Goal: Task Accomplishment & Management: Manage account settings

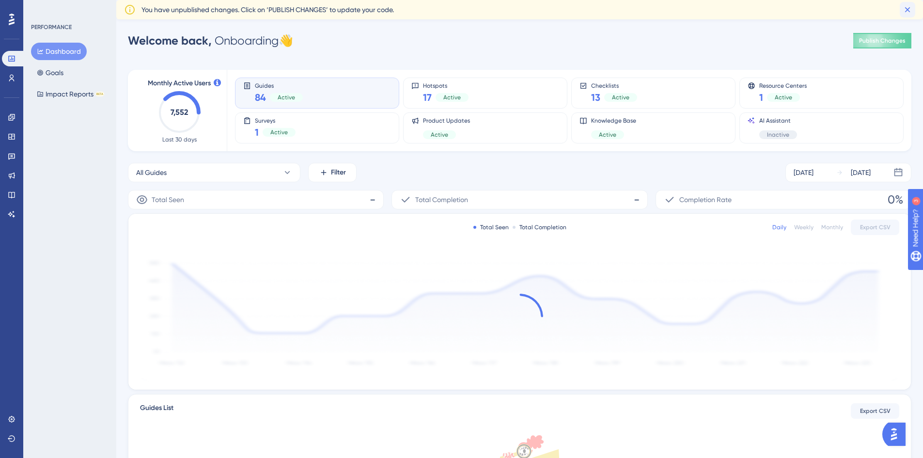
click at [907, 9] on icon at bounding box center [907, 9] width 5 height 5
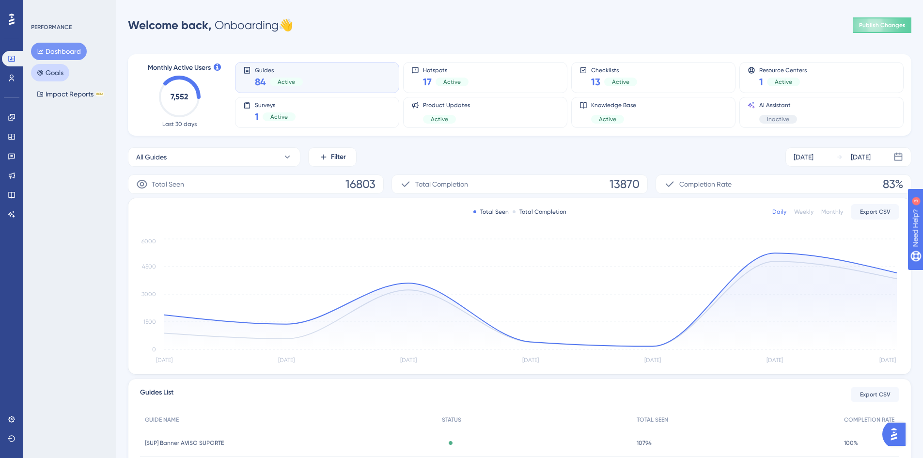
click at [53, 77] on button "Goals" at bounding box center [50, 72] width 38 height 17
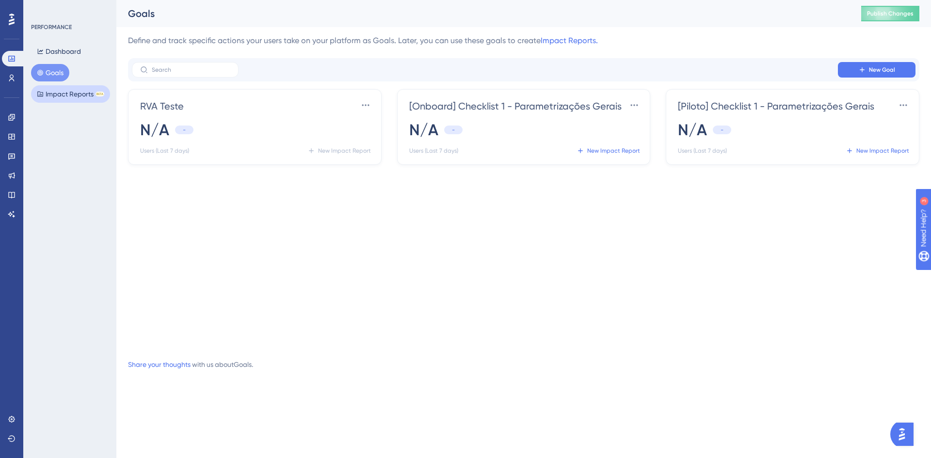
click at [53, 96] on button "Impact Reports BETA" at bounding box center [70, 93] width 79 height 17
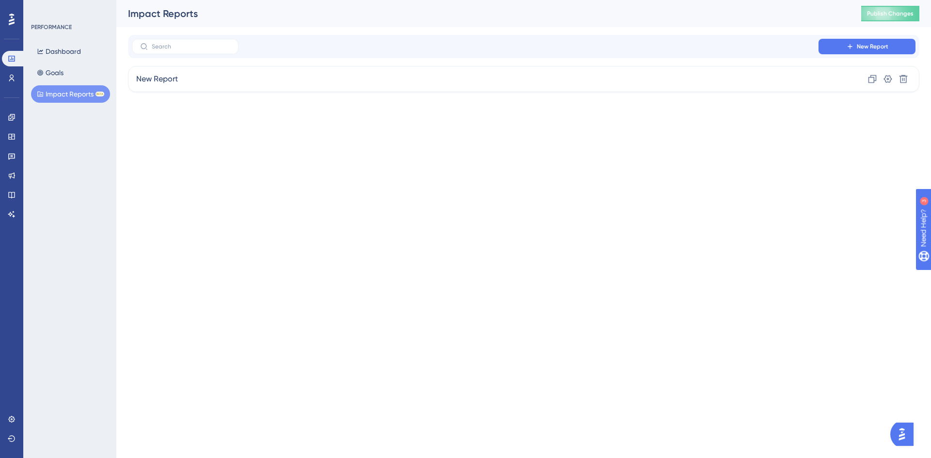
click at [13, 24] on icon at bounding box center [12, 19] width 6 height 13
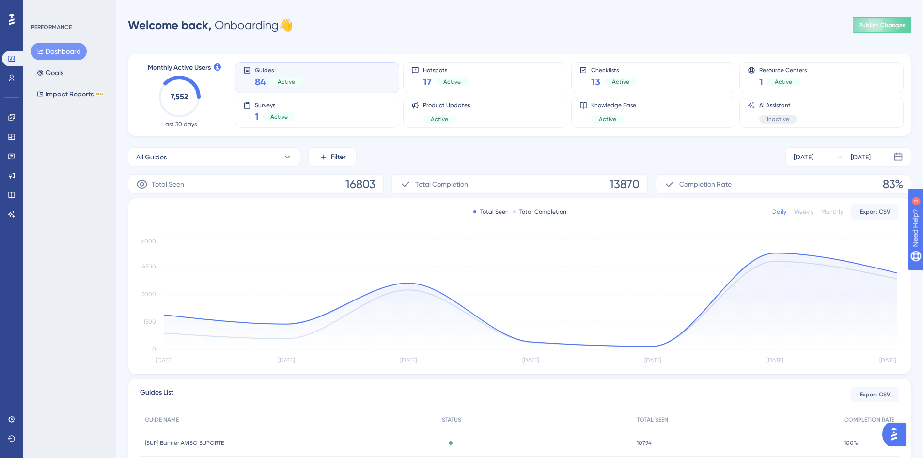
click at [305, 77] on div "Guides 84 Active" at bounding box center [317, 77] width 148 height 22
click at [333, 78] on div "Guides 84 Active" at bounding box center [317, 77] width 148 height 22
drag, startPoint x: 274, startPoint y: 78, endPoint x: 300, endPoint y: 47, distance: 40.0
click at [300, 47] on div "Monthly Active Users 7,552 Last 30 days Guides 84 Active Hotspots 17 Active Che…" at bounding box center [520, 320] width 784 height 554
click at [298, 83] on div "Active" at bounding box center [286, 82] width 33 height 9
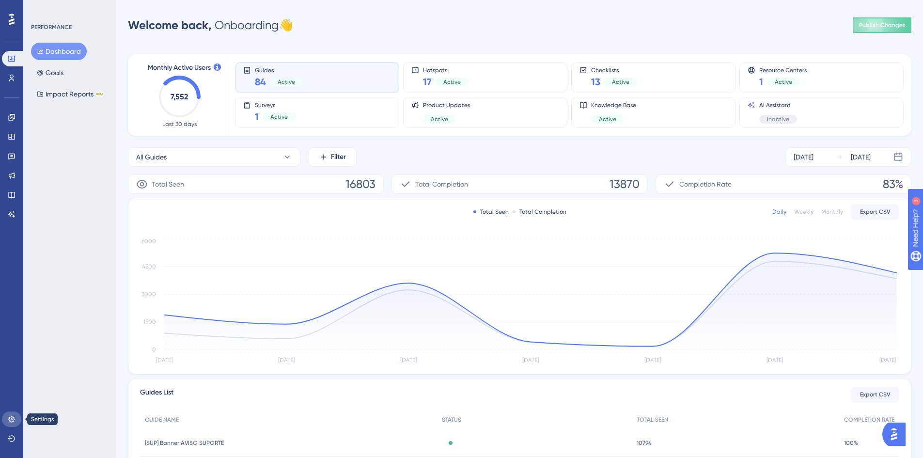
click at [9, 423] on icon at bounding box center [12, 419] width 8 height 8
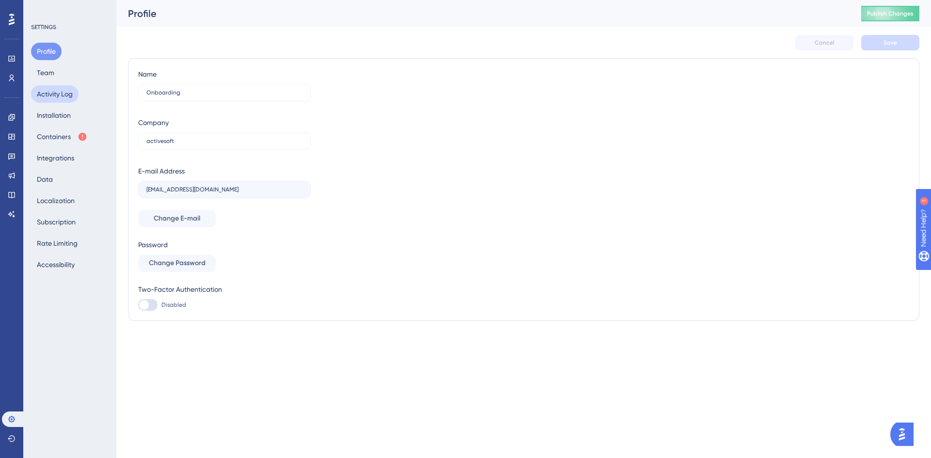
click at [57, 95] on button "Activity Log" at bounding box center [54, 93] width 47 height 17
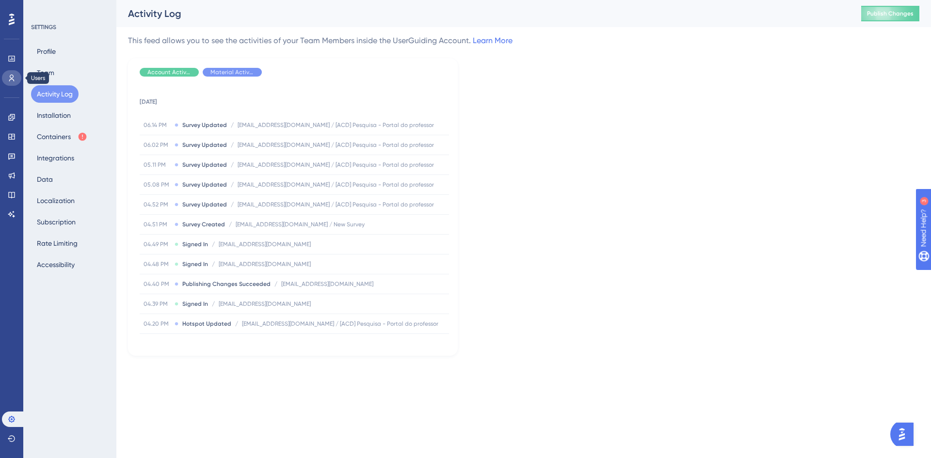
click at [15, 73] on link at bounding box center [11, 78] width 19 height 16
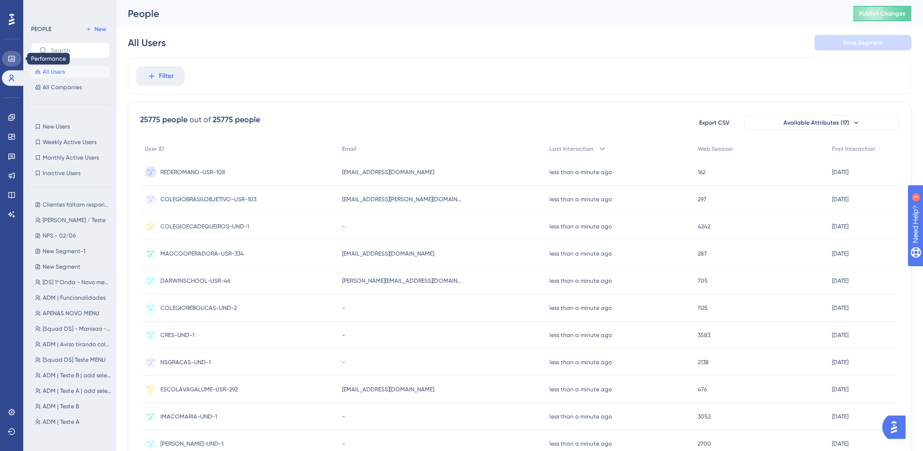
click at [16, 61] on link at bounding box center [11, 59] width 19 height 16
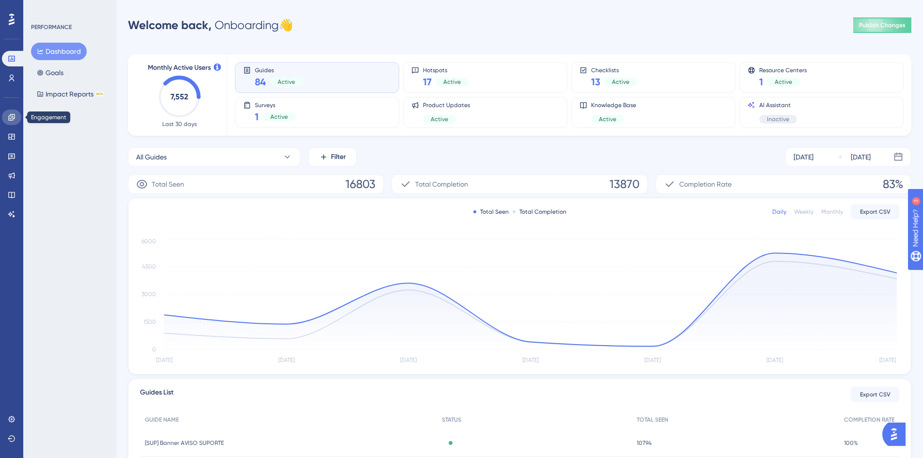
click at [12, 117] on icon at bounding box center [11, 117] width 6 height 6
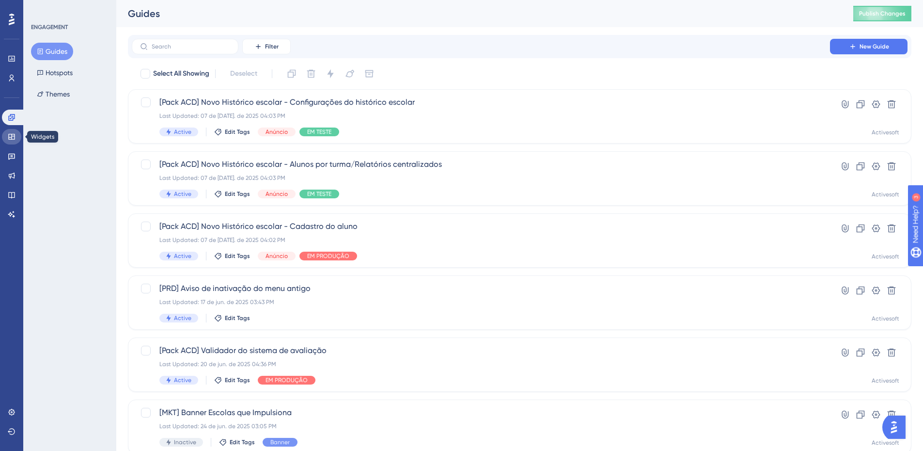
click at [10, 134] on icon at bounding box center [11, 137] width 6 height 6
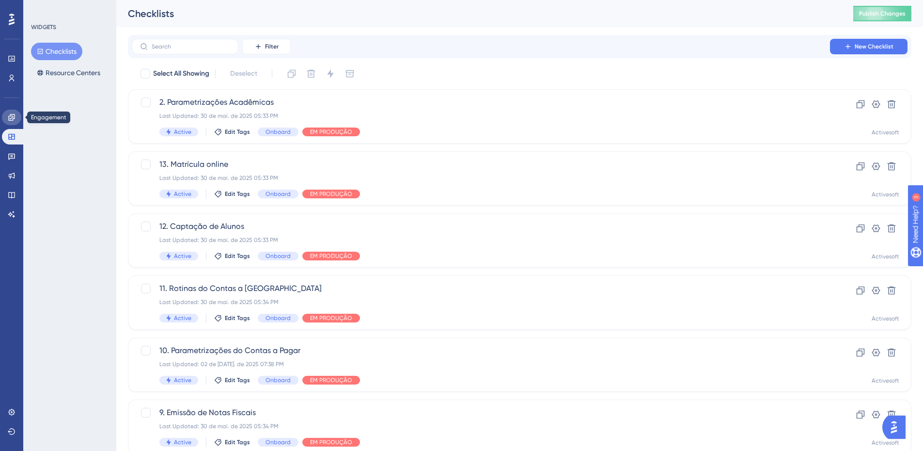
click at [15, 118] on icon at bounding box center [11, 117] width 6 height 6
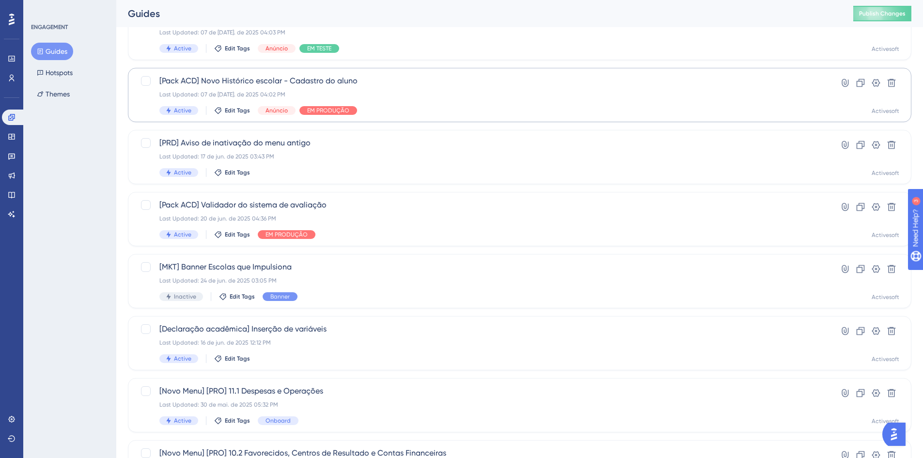
scroll to position [194, 0]
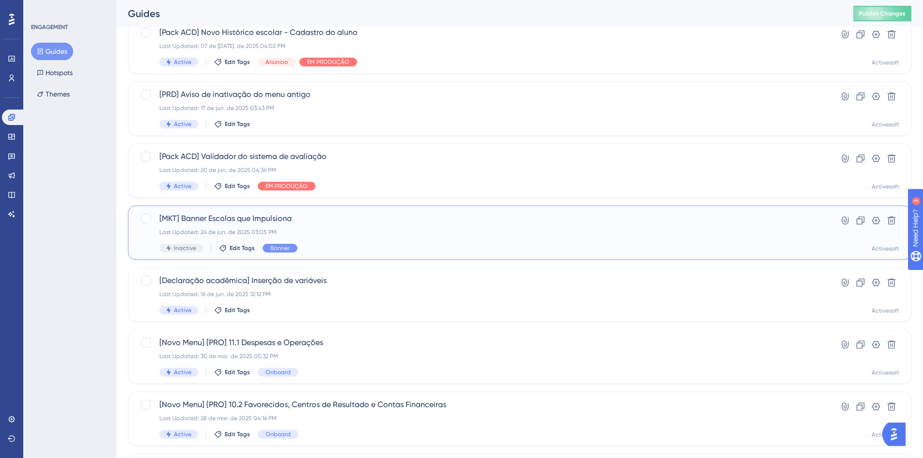
click at [489, 232] on div "Last Updated: 24 de jun. de 2025 03:05 PM" at bounding box center [480, 232] width 643 height 8
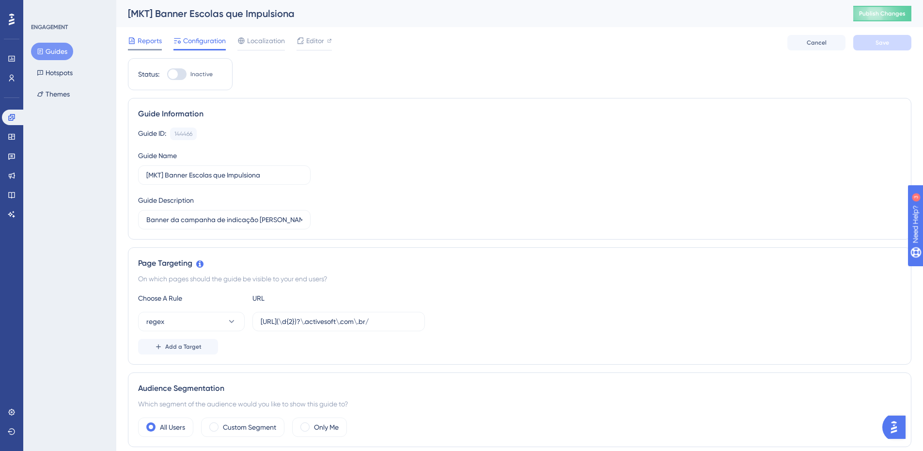
click at [157, 38] on span "Reports" at bounding box center [150, 41] width 24 height 12
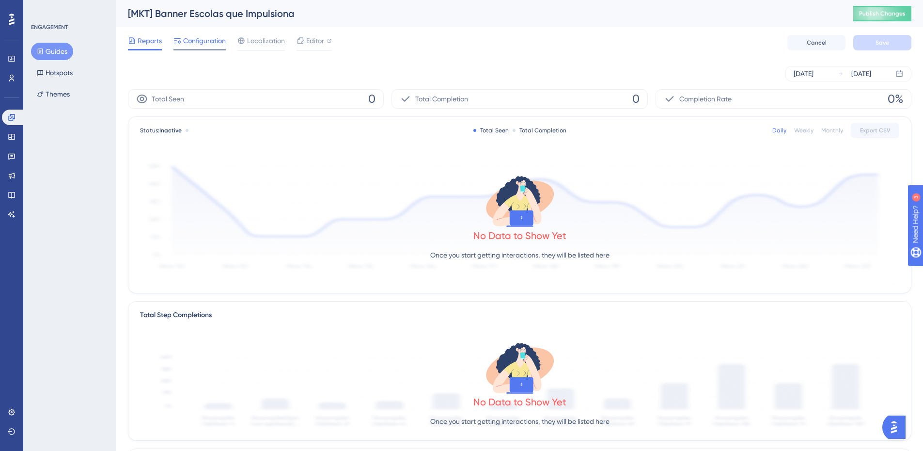
click at [205, 42] on span "Configuration" at bounding box center [204, 41] width 43 height 12
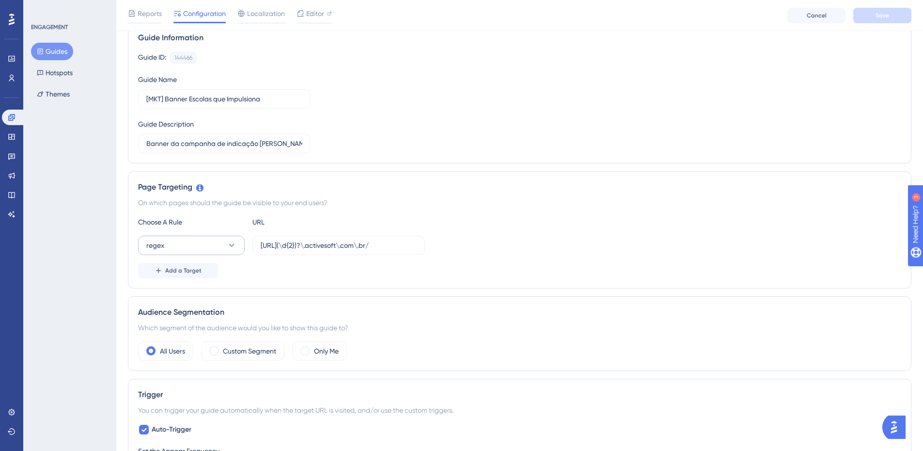
scroll to position [97, 0]
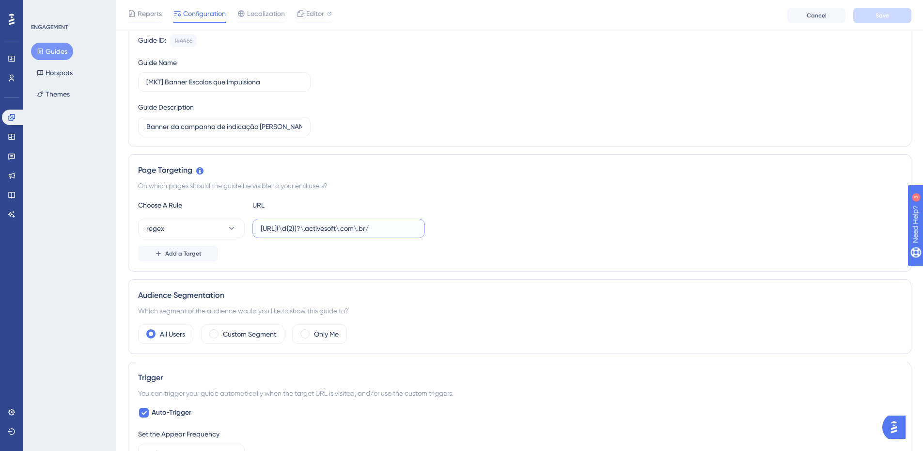
click at [405, 229] on input "https://siga(\d{2})?\.activesoft\.com\.br/" at bounding box center [339, 228] width 156 height 11
click at [398, 264] on div "Page Targeting On which pages should the guide be visible to your end users? Ch…" at bounding box center [520, 212] width 784 height 117
click at [233, 231] on icon at bounding box center [232, 228] width 10 height 10
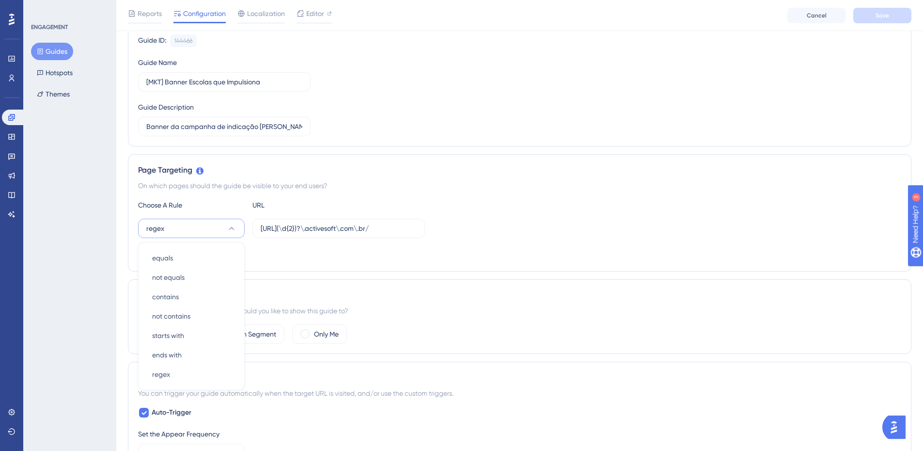
scroll to position [188, 0]
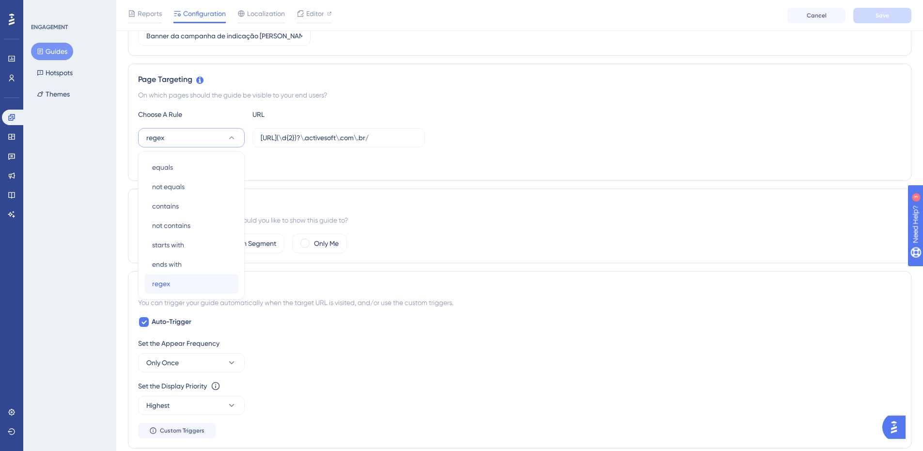
click at [215, 279] on div "regex regex" at bounding box center [191, 283] width 79 height 19
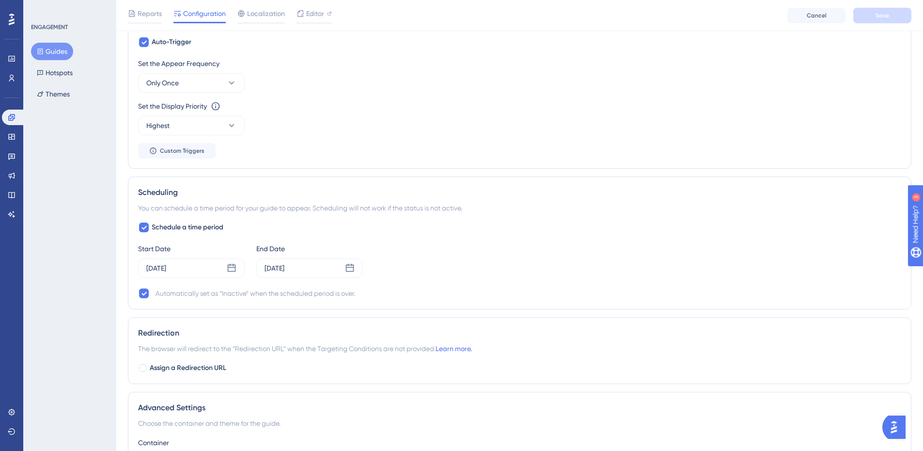
scroll to position [478, 0]
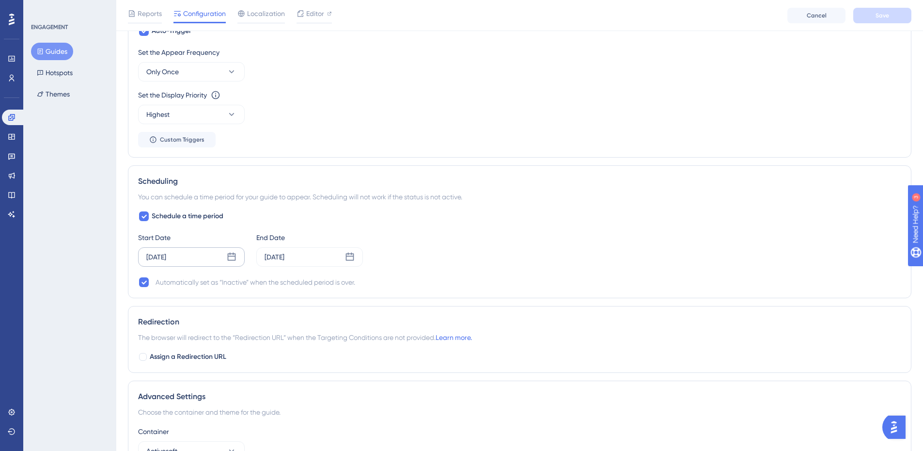
click at [226, 259] on div "Jun 24 2025" at bounding box center [191, 256] width 107 height 19
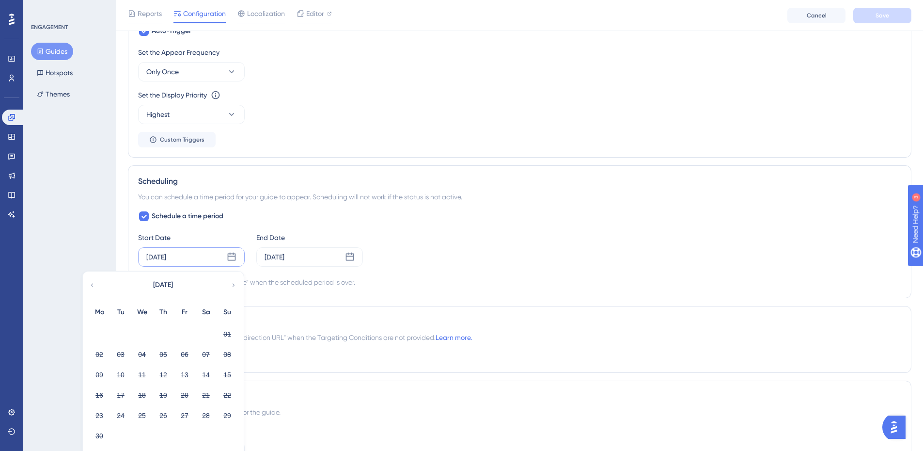
scroll to position [527, 0]
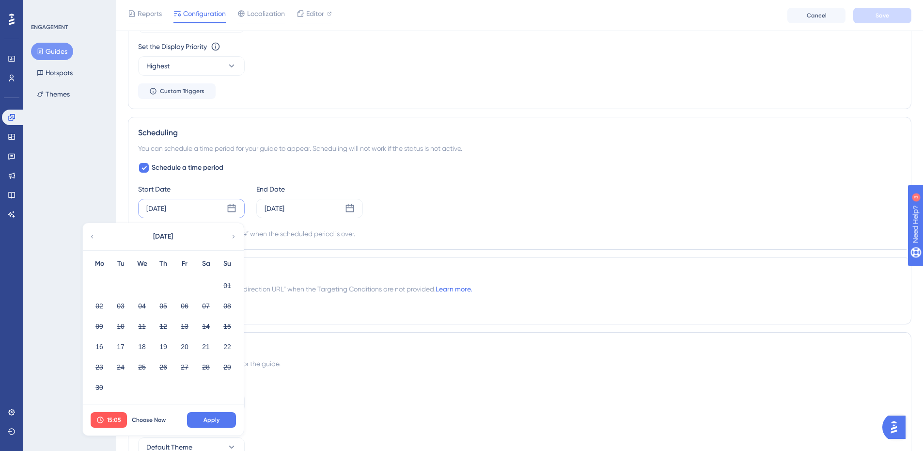
click at [234, 237] on icon at bounding box center [234, 236] width 2 height 3
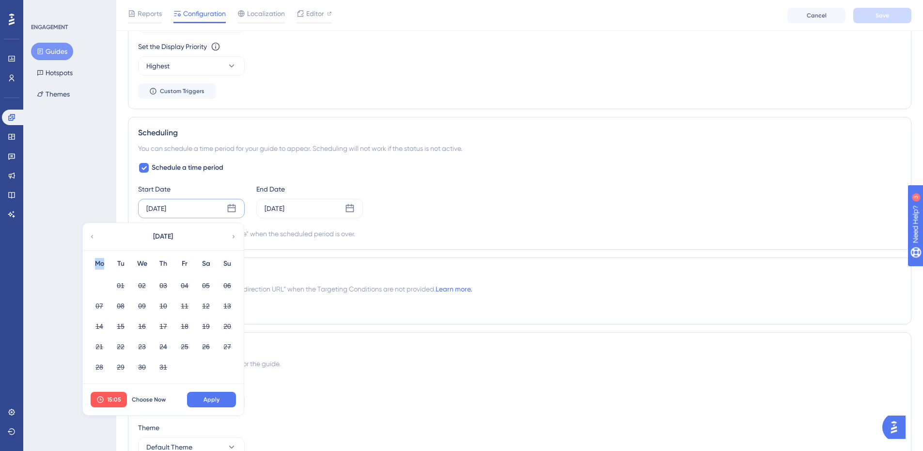
click at [234, 237] on icon at bounding box center [234, 236] width 2 height 3
click at [94, 236] on icon at bounding box center [92, 236] width 7 height 9
click at [234, 236] on icon at bounding box center [233, 236] width 7 height 9
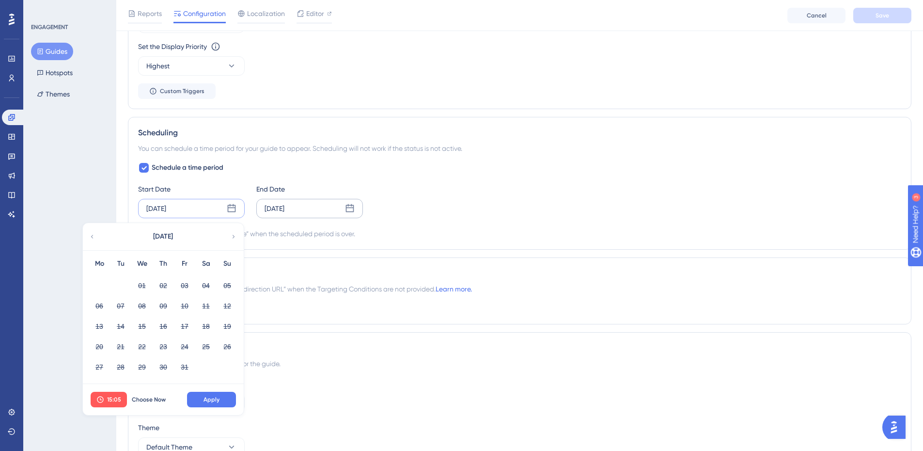
click at [351, 207] on icon at bounding box center [350, 208] width 8 height 8
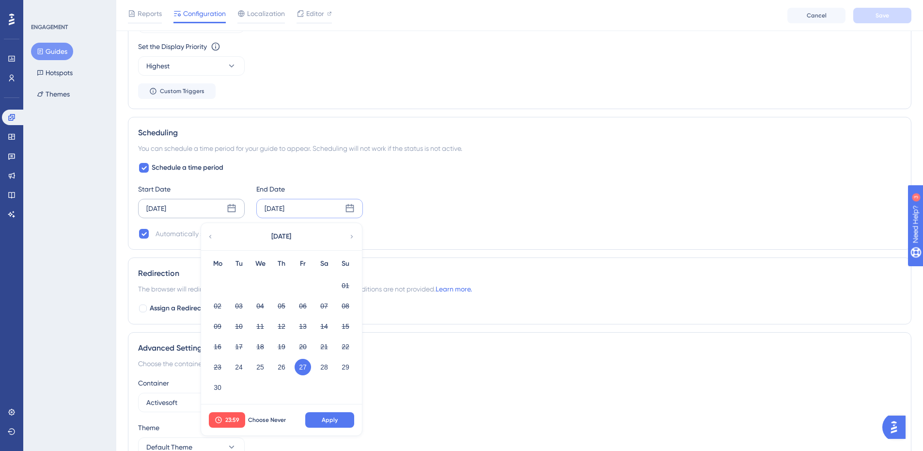
click at [350, 264] on div "Su" at bounding box center [345, 264] width 21 height 12
click at [353, 239] on icon at bounding box center [351, 236] width 7 height 9
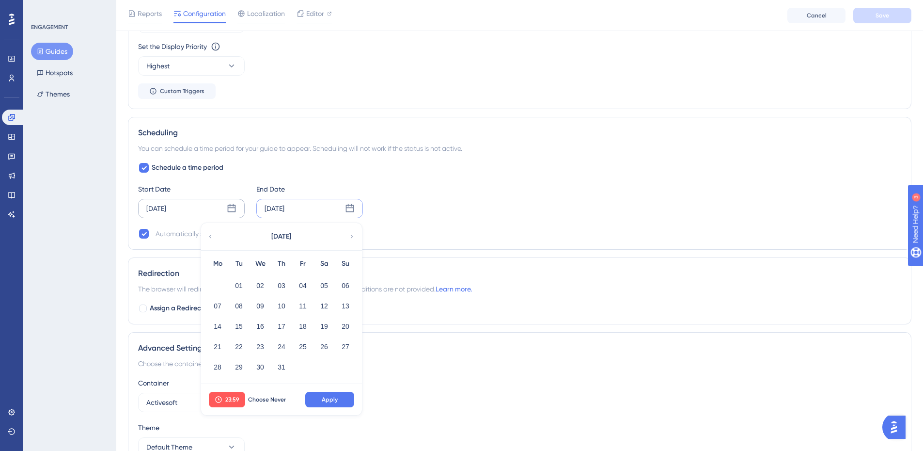
click at [353, 239] on icon at bounding box center [351, 236] width 7 height 9
click at [203, 235] on div "September 2025" at bounding box center [281, 236] width 160 height 27
click at [209, 236] on icon at bounding box center [210, 236] width 7 height 9
click at [241, 367] on button "26" at bounding box center [239, 367] width 16 height 16
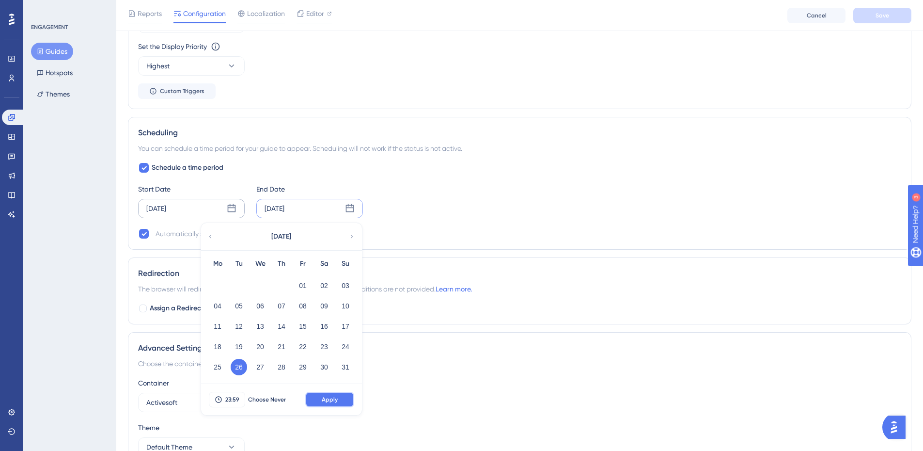
click at [327, 394] on button "Apply" at bounding box center [329, 400] width 49 height 16
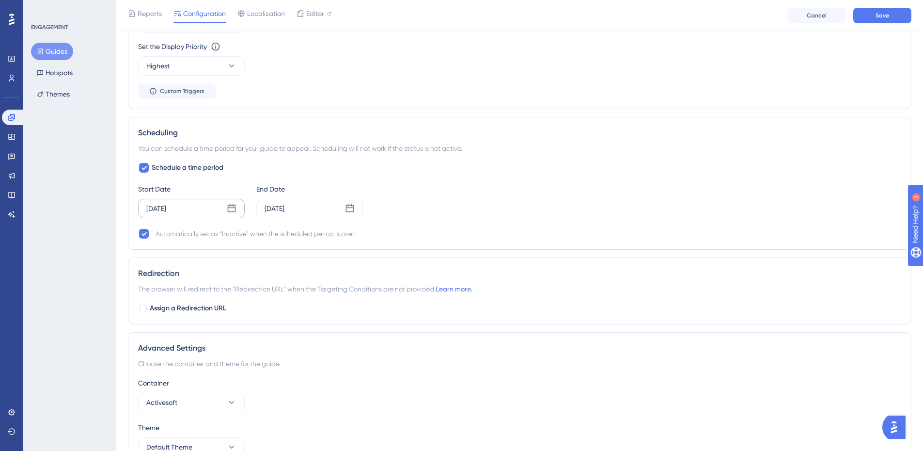
click at [230, 206] on icon at bounding box center [232, 208] width 8 height 8
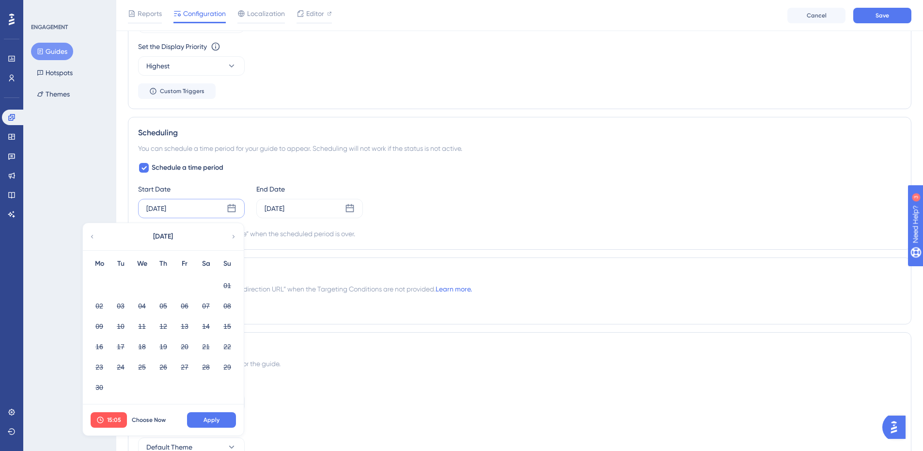
click at [229, 238] on div "June 2025" at bounding box center [163, 236] width 160 height 27
click at [236, 237] on icon at bounding box center [233, 236] width 7 height 9
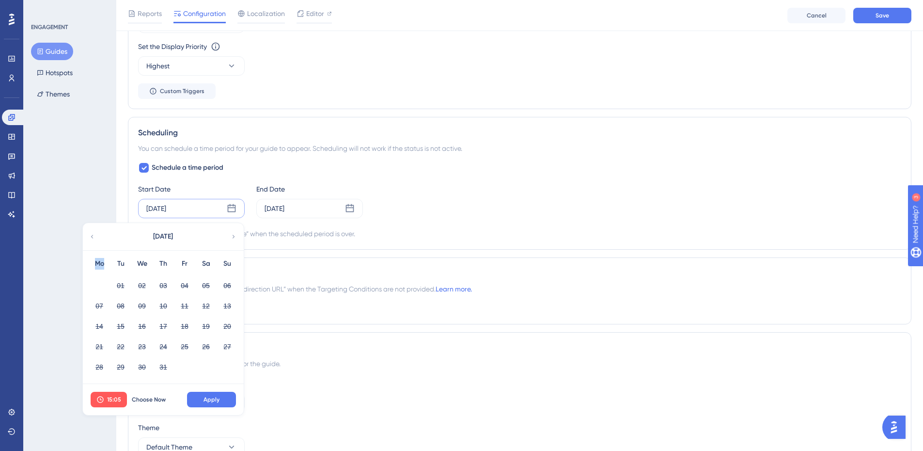
click at [236, 237] on icon at bounding box center [233, 236] width 7 height 9
click at [145, 347] on button "20" at bounding box center [142, 346] width 16 height 16
click at [111, 399] on span "15:05" at bounding box center [114, 399] width 14 height 8
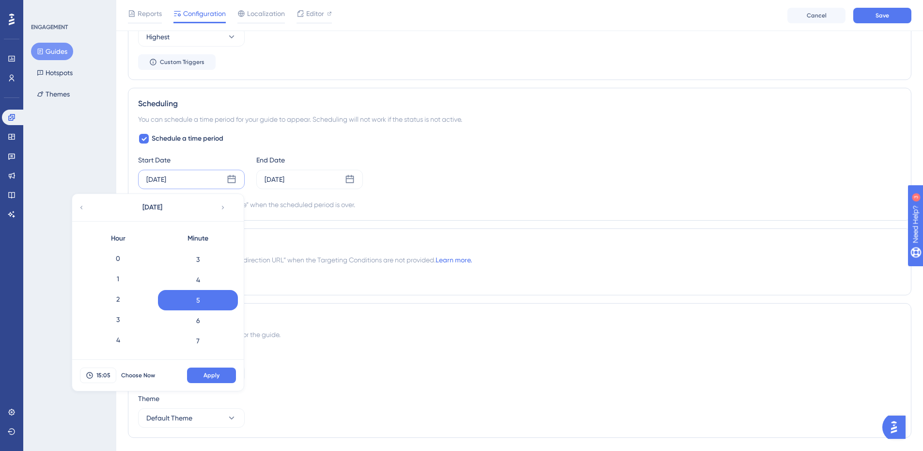
scroll to position [533, 0]
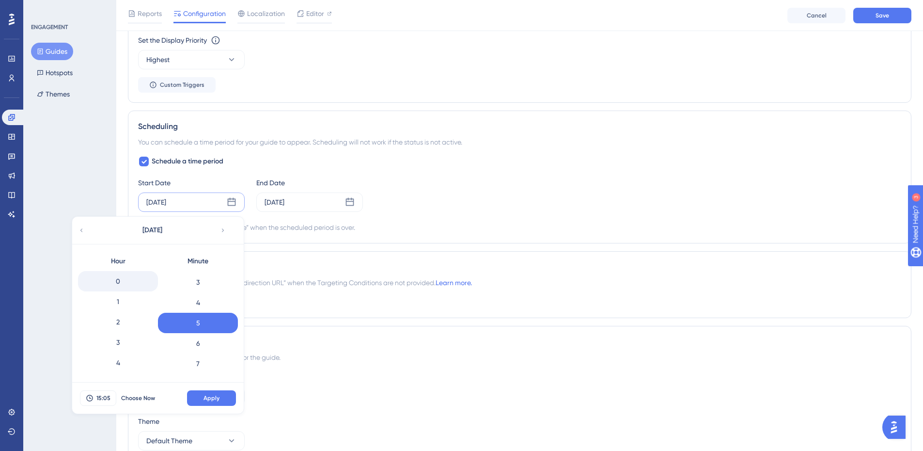
click at [122, 286] on div "0" at bounding box center [118, 281] width 80 height 20
click at [217, 403] on button "Apply" at bounding box center [211, 398] width 49 height 16
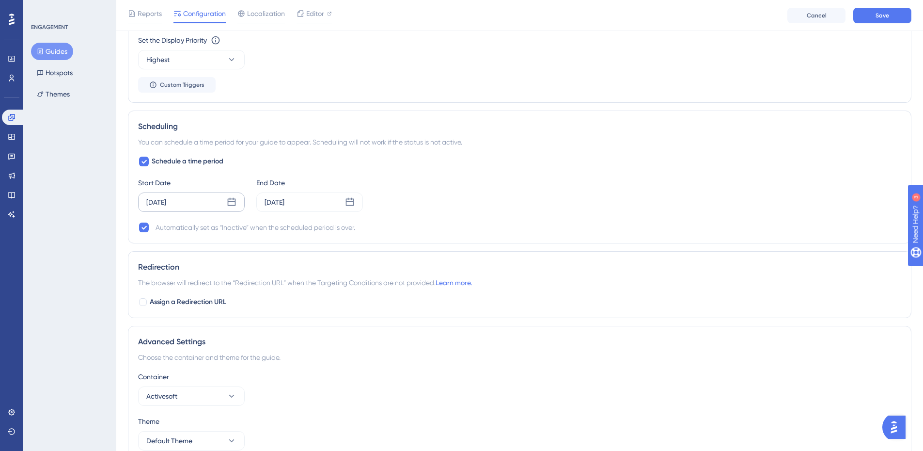
click at [229, 201] on icon at bounding box center [232, 202] width 10 height 10
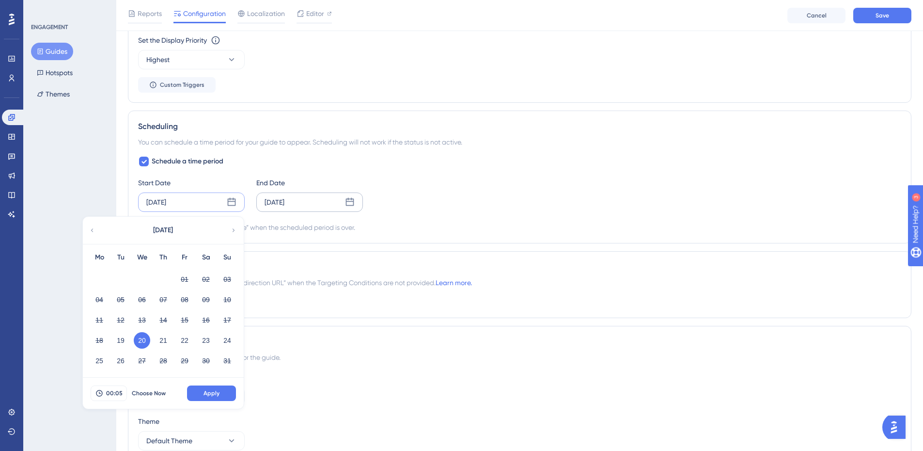
click at [352, 203] on icon at bounding box center [350, 202] width 10 height 10
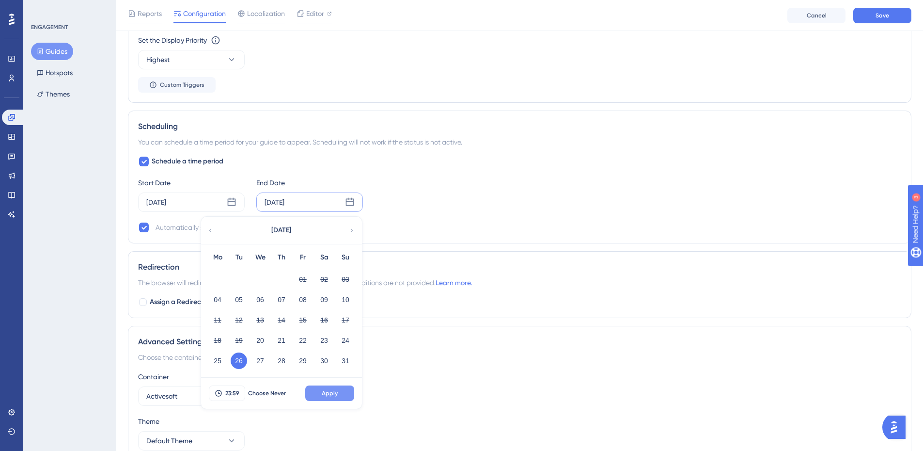
click at [341, 392] on button "Apply" at bounding box center [329, 393] width 49 height 16
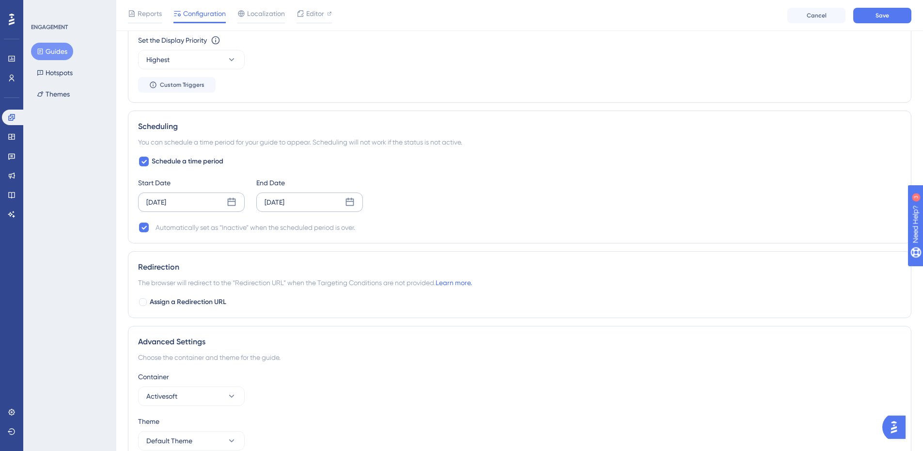
click at [228, 204] on icon at bounding box center [232, 202] width 8 height 8
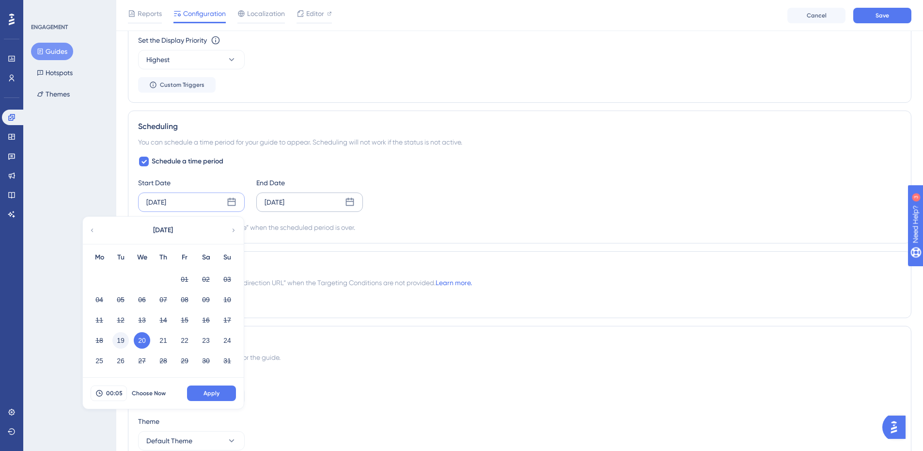
click at [120, 339] on button "19" at bounding box center [120, 340] width 16 height 16
click at [120, 390] on span "00:05" at bounding box center [114, 393] width 16 height 8
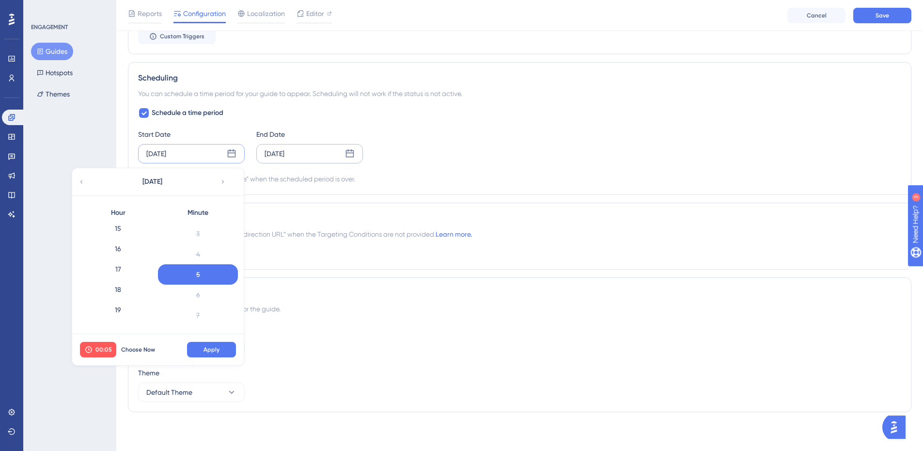
scroll to position [385, 0]
click at [126, 320] on div "23" at bounding box center [118, 316] width 80 height 20
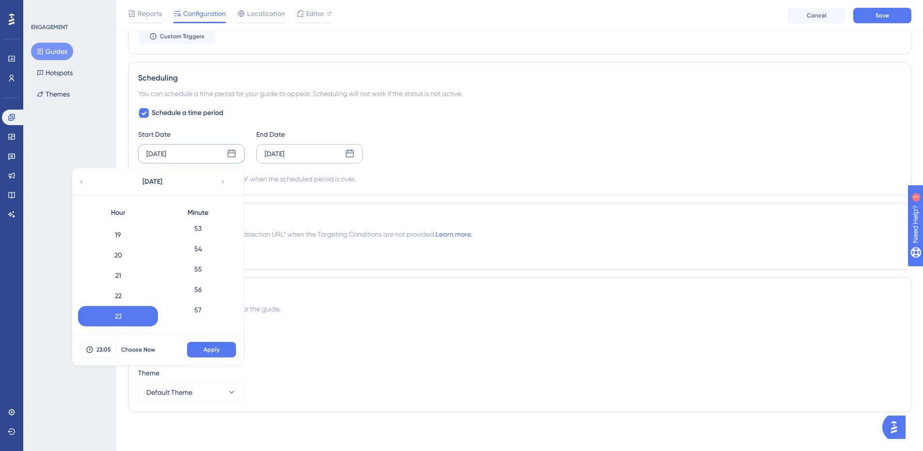
scroll to position [1118, 0]
click at [203, 318] on div "59" at bounding box center [198, 316] width 80 height 20
click at [221, 363] on div "23:59 Choose Now Apply" at bounding box center [158, 349] width 172 height 31
click at [224, 353] on button "Apply" at bounding box center [211, 350] width 49 height 16
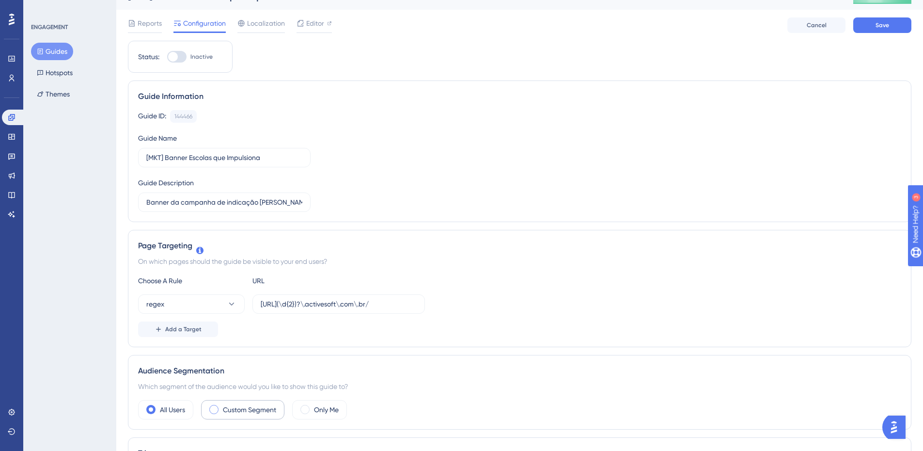
scroll to position [0, 0]
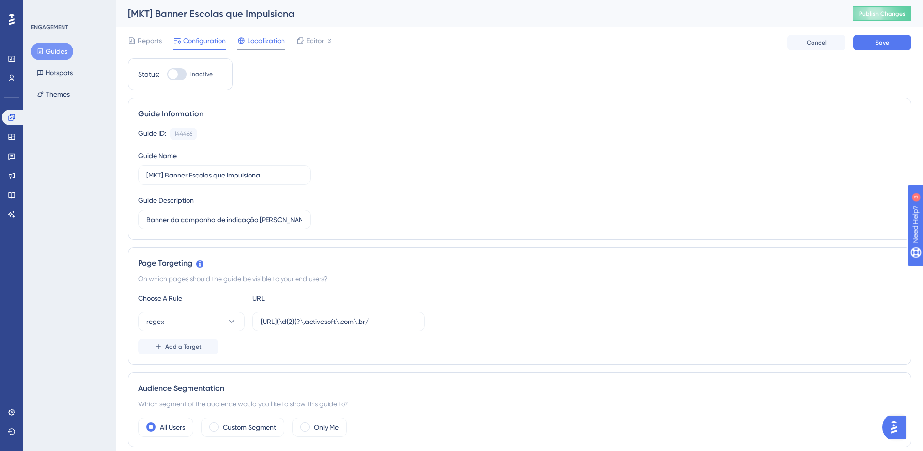
click at [266, 42] on span "Localization" at bounding box center [266, 41] width 38 height 12
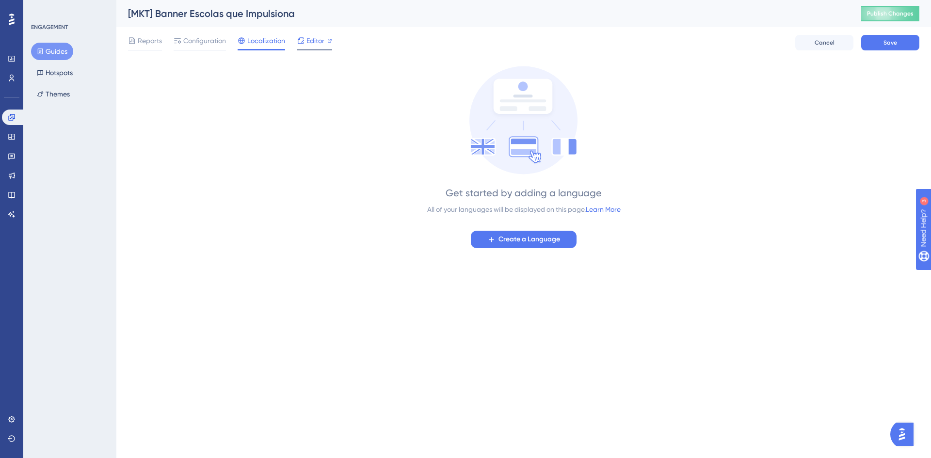
click at [313, 47] on div "Editor" at bounding box center [314, 43] width 35 height 16
click at [275, 39] on span "Localization" at bounding box center [266, 41] width 38 height 12
click at [838, 43] on button "Cancel" at bounding box center [824, 43] width 58 height 16
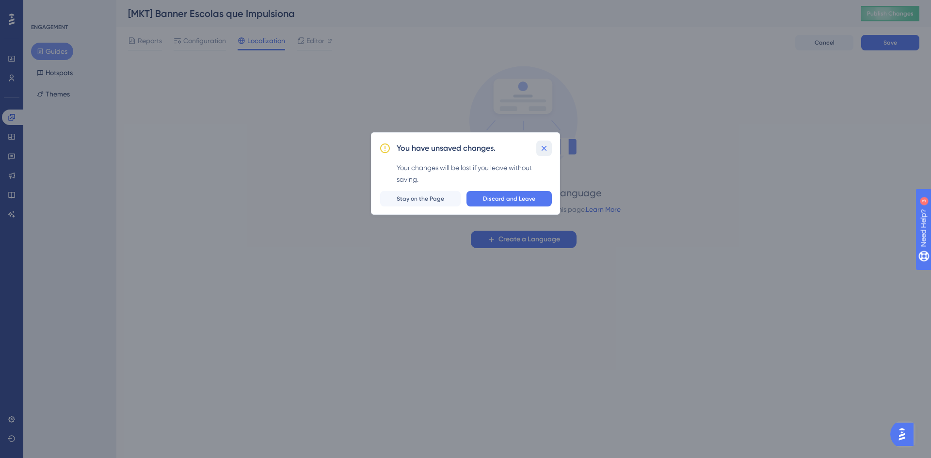
click at [543, 152] on icon at bounding box center [544, 148] width 10 height 10
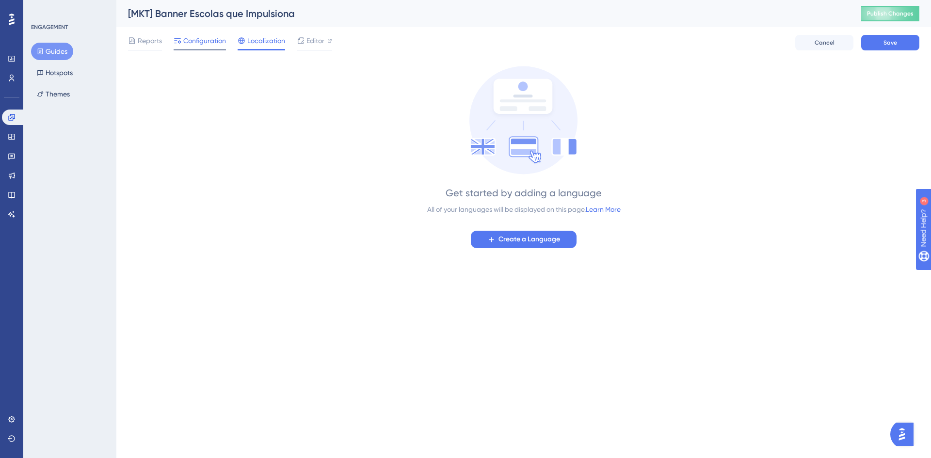
click at [187, 47] on div "Configuration" at bounding box center [200, 43] width 52 height 16
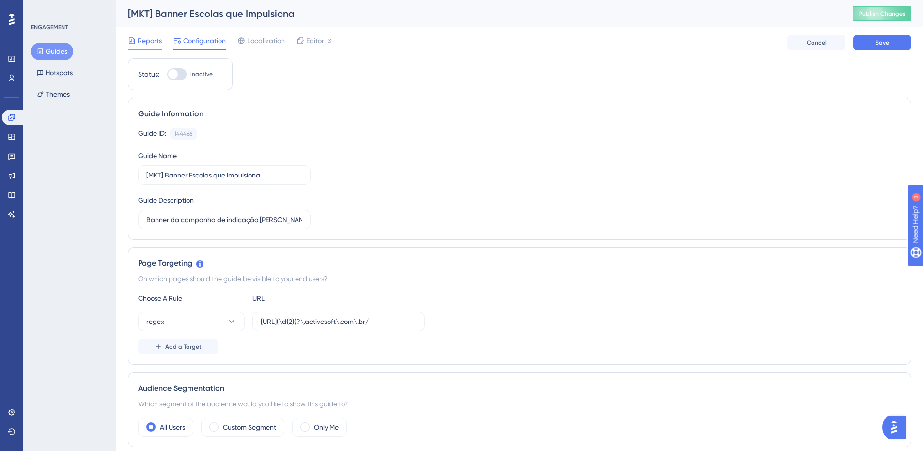
click at [151, 42] on span "Reports" at bounding box center [150, 41] width 24 height 12
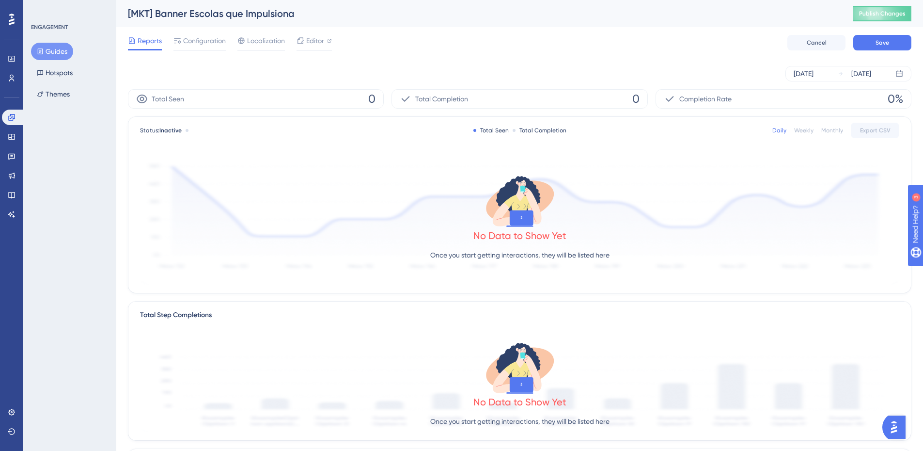
click at [268, 52] on div "Reports Configuration Localization Editor Cancel Save" at bounding box center [520, 42] width 784 height 31
click at [271, 44] on span "Localization" at bounding box center [266, 41] width 38 height 12
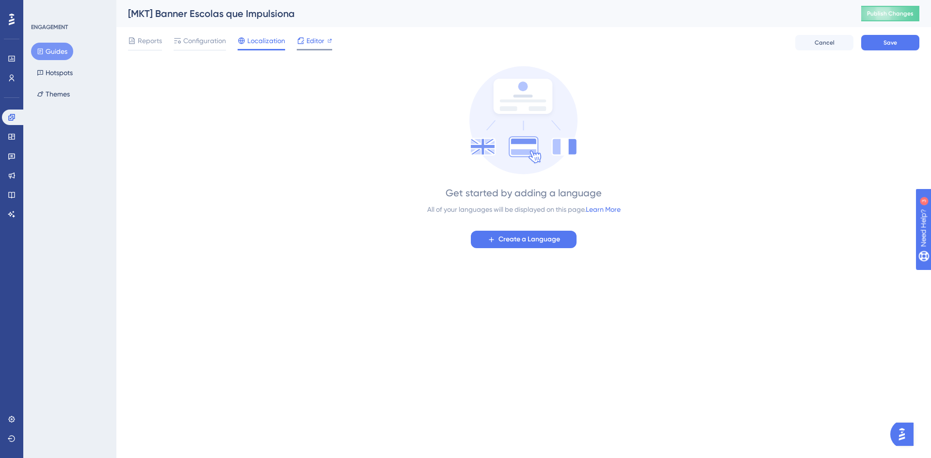
click at [322, 36] on span "Editor" at bounding box center [315, 41] width 18 height 12
click at [136, 48] on div "Reports" at bounding box center [145, 43] width 34 height 16
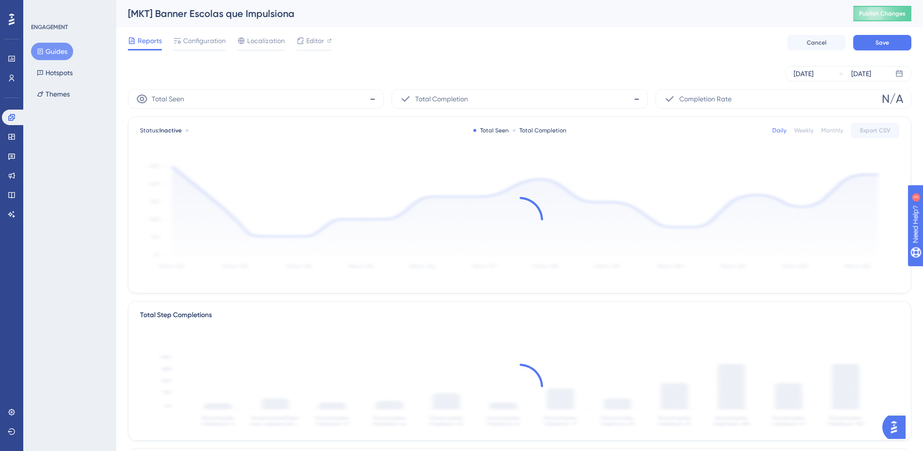
click at [144, 45] on span "Reports" at bounding box center [150, 41] width 24 height 12
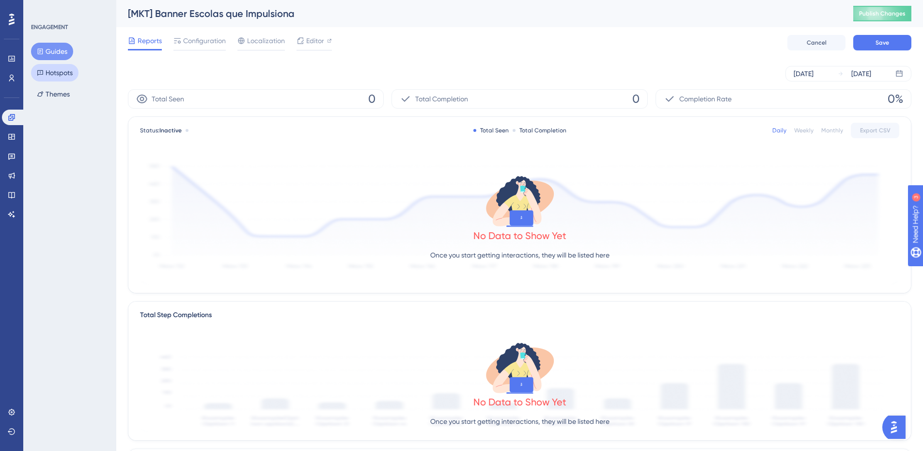
click at [64, 74] on button "Hotspots" at bounding box center [54, 72] width 47 height 17
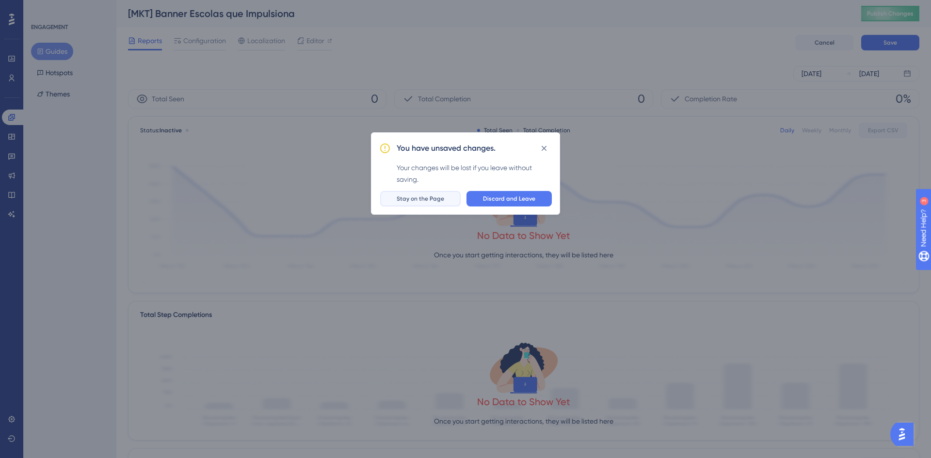
click at [425, 201] on span "Stay on the Page" at bounding box center [419, 199] width 47 height 8
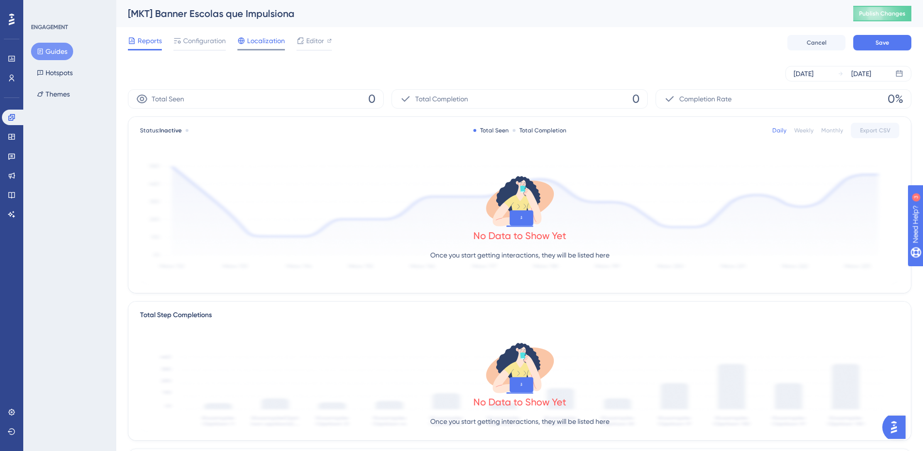
click at [268, 38] on span "Localization" at bounding box center [266, 41] width 38 height 12
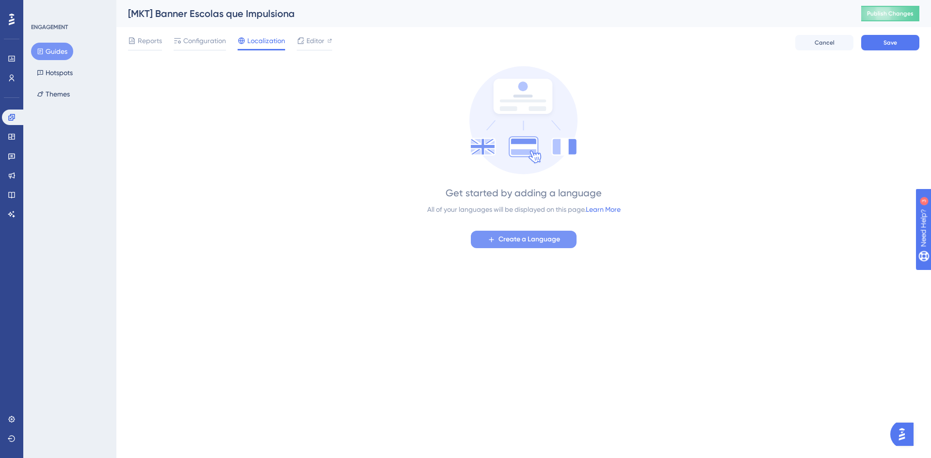
click at [553, 244] on span "Create a Language" at bounding box center [529, 240] width 62 height 12
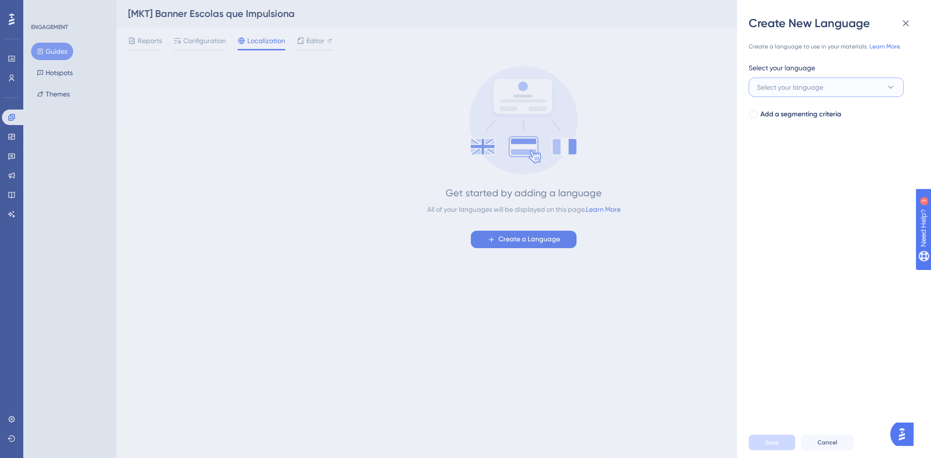
click at [834, 91] on button "Select your language" at bounding box center [825, 87] width 155 height 19
click at [821, 202] on div "Create a language to use in your materials. Learn More. Select your language Se…" at bounding box center [837, 229] width 178 height 396
click at [798, 117] on span "Add a segmenting criteria" at bounding box center [800, 115] width 81 height 12
drag, startPoint x: 803, startPoint y: 146, endPoint x: 804, endPoint y: 152, distance: 5.9
click at [804, 152] on button "Select your segment" at bounding box center [825, 152] width 155 height 19
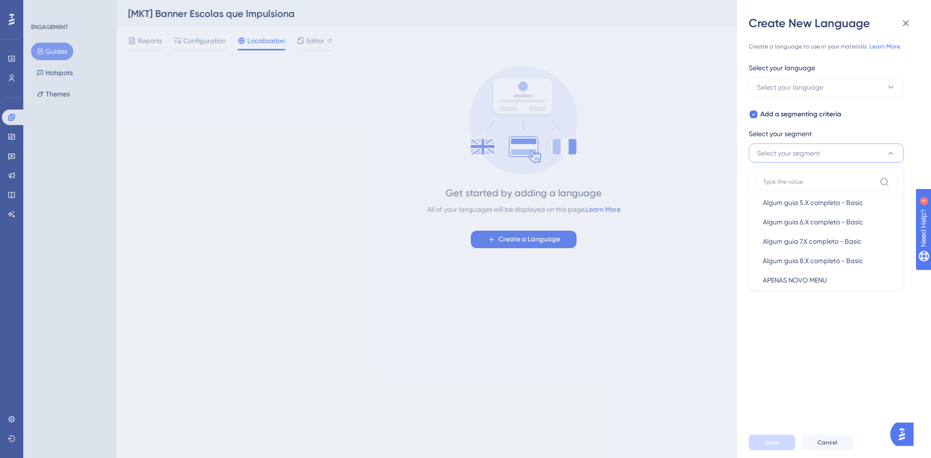
scroll to position [388, 0]
click at [839, 321] on div "Create a language to use in your materials. Learn More. Select your language Se…" at bounding box center [837, 229] width 178 height 396
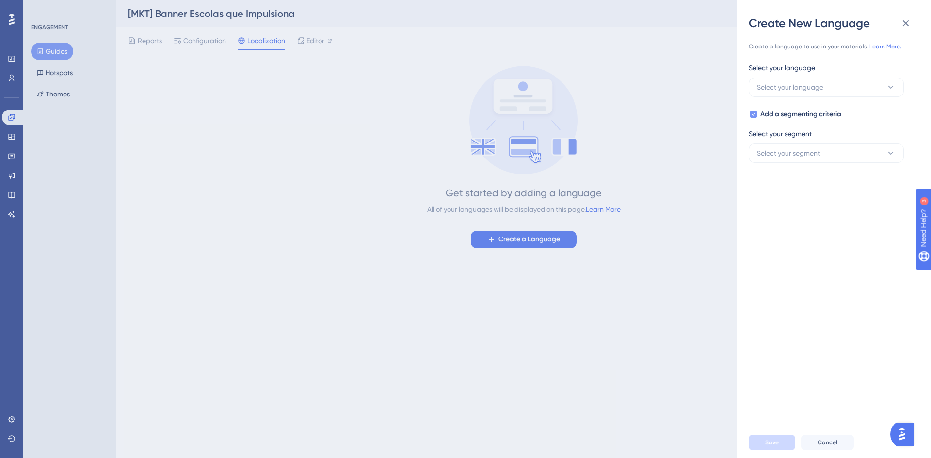
click at [801, 118] on span "Add a segmenting criteria" at bounding box center [800, 115] width 81 height 12
checkbox input "false"
click at [863, 85] on button "Select your language" at bounding box center [825, 87] width 155 height 19
click at [844, 119] on input at bounding box center [819, 116] width 112 height 8
type input "p"
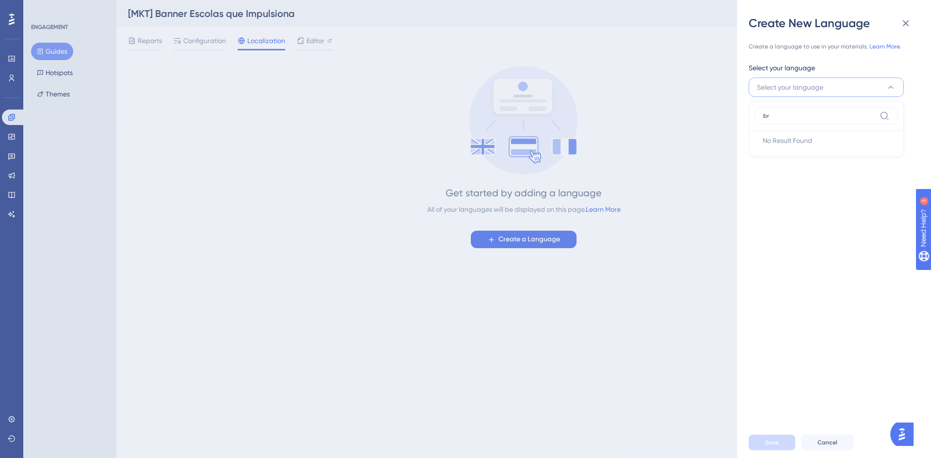
type input "b"
click at [844, 119] on input "portugues" at bounding box center [819, 116] width 112 height 8
type input "portugues"
click at [852, 171] on div "Create a language to use in your materials. Learn More. Select your language Se…" at bounding box center [837, 229] width 178 height 396
click at [839, 94] on button "Select your language" at bounding box center [825, 87] width 155 height 19
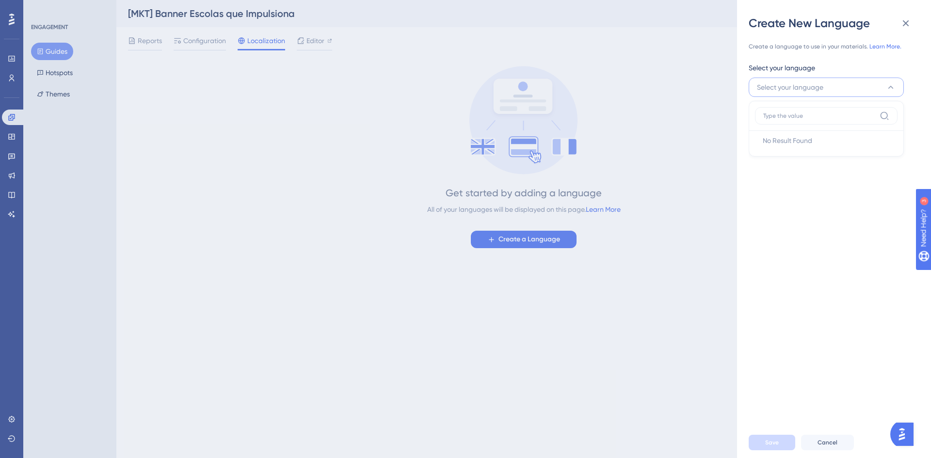
click at [852, 95] on button "Select your language" at bounding box center [825, 87] width 155 height 19
click at [855, 92] on button "Select your language" at bounding box center [825, 87] width 155 height 19
click at [852, 118] on input at bounding box center [819, 116] width 112 height 8
click at [852, 118] on input "english" at bounding box center [819, 116] width 112 height 8
type input "english"
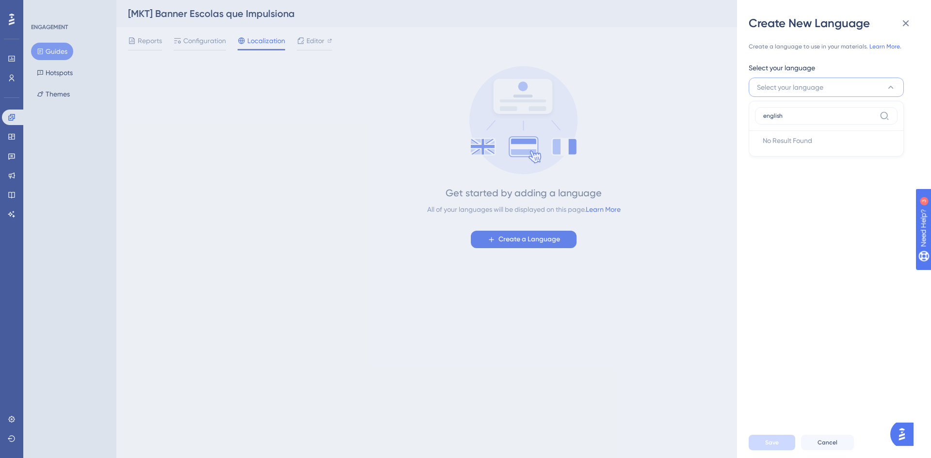
click at [885, 114] on icon at bounding box center [884, 116] width 10 height 10
click at [875, 114] on input "english" at bounding box center [819, 116] width 112 height 8
click at [799, 119] on input "english" at bounding box center [819, 116] width 112 height 8
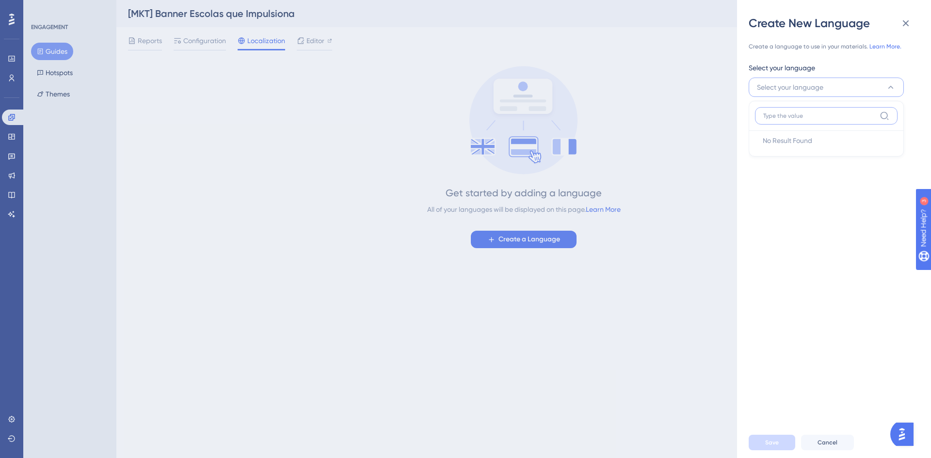
type input "a"
type input "s"
type input "d"
type input "f"
type input "g"
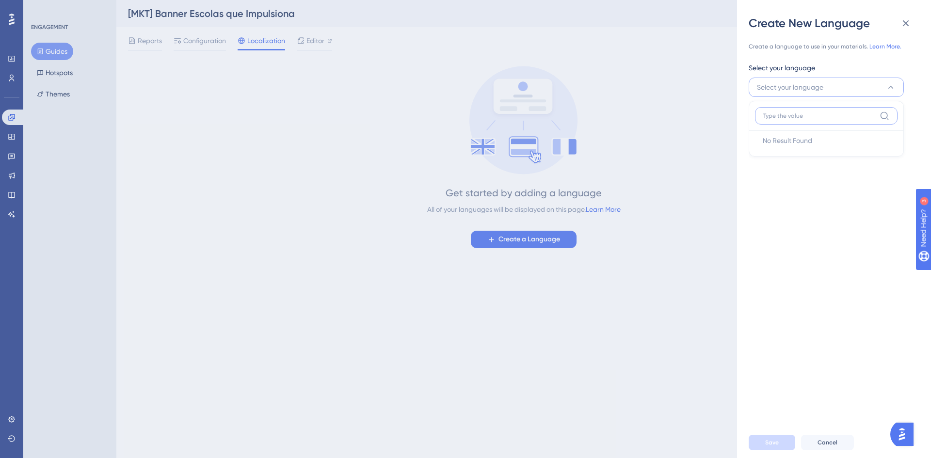
type input "g"
click at [835, 226] on div "Create a language to use in your materials. Learn More. Select your language Se…" at bounding box center [837, 229] width 178 height 396
click at [828, 438] on button "Cancel" at bounding box center [827, 443] width 53 height 16
